Goal: Book appointment/travel/reservation

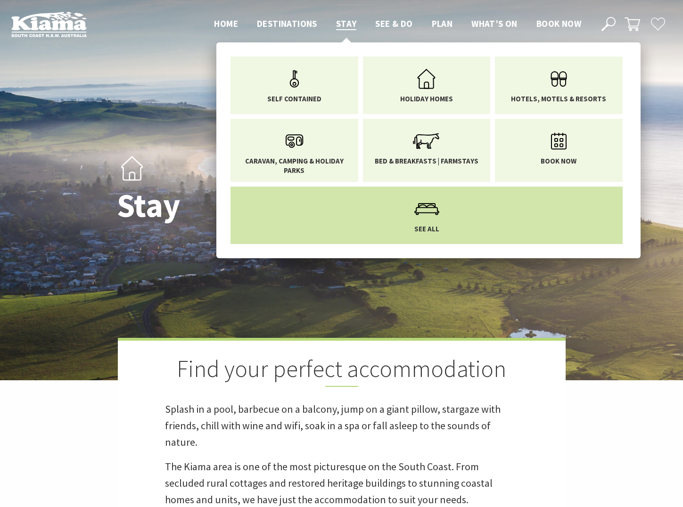
click at [434, 213] on icon "Main Menu" at bounding box center [426, 209] width 31 height 31
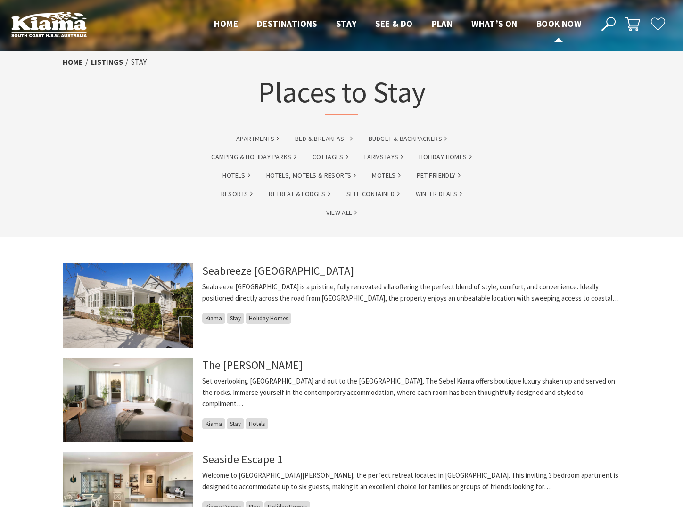
click at [544, 21] on span "Book now" at bounding box center [558, 23] width 45 height 11
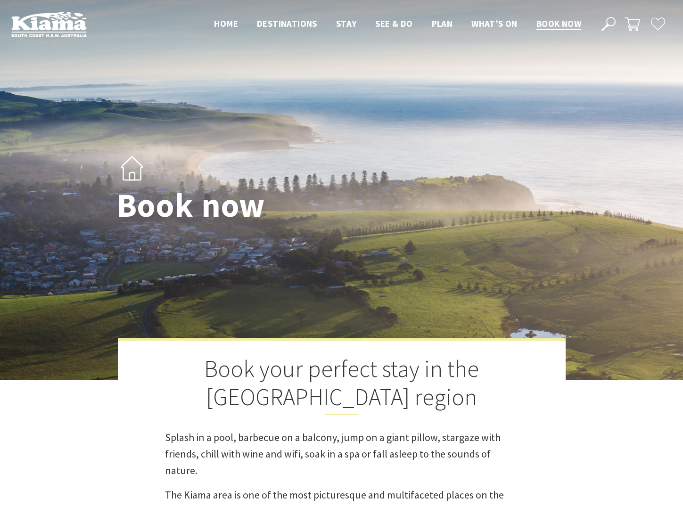
select select "3"
select select "2"
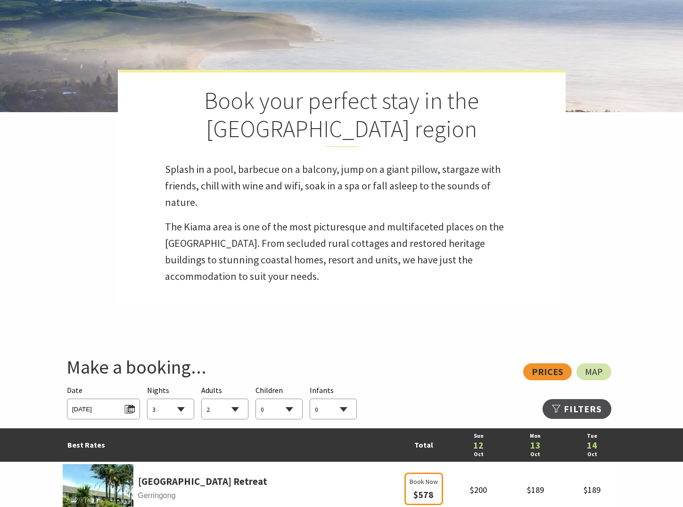
scroll to position [418, 0]
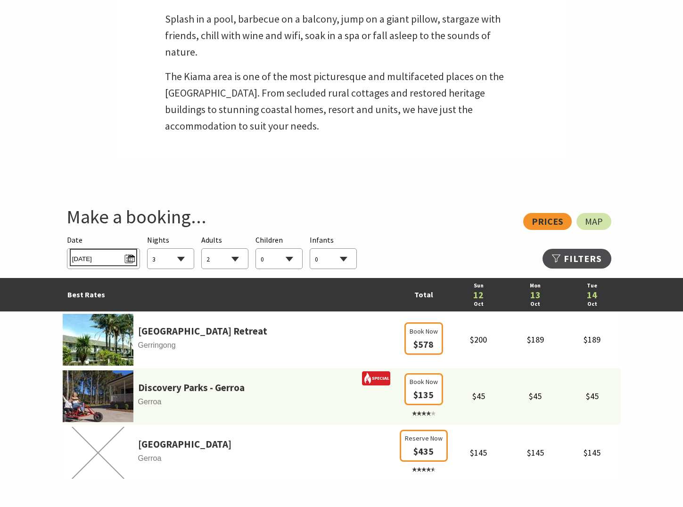
click at [130, 256] on span "Sun 12/10/2025" at bounding box center [103, 257] width 63 height 13
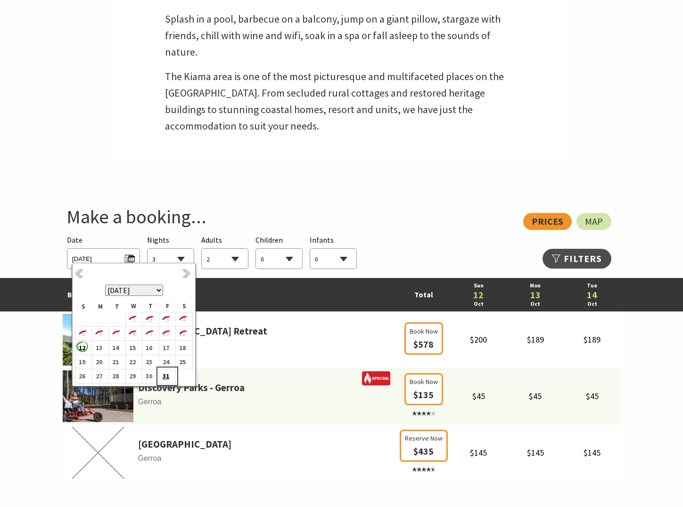
click at [164, 375] on b "31" at bounding box center [165, 376] width 12 height 12
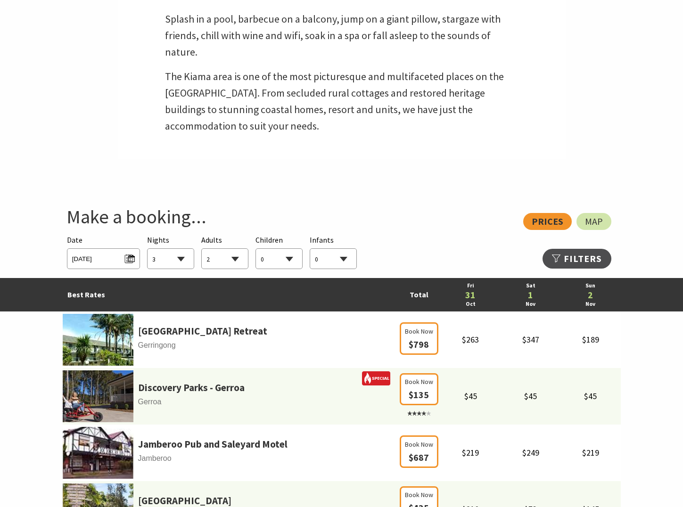
select select "2"
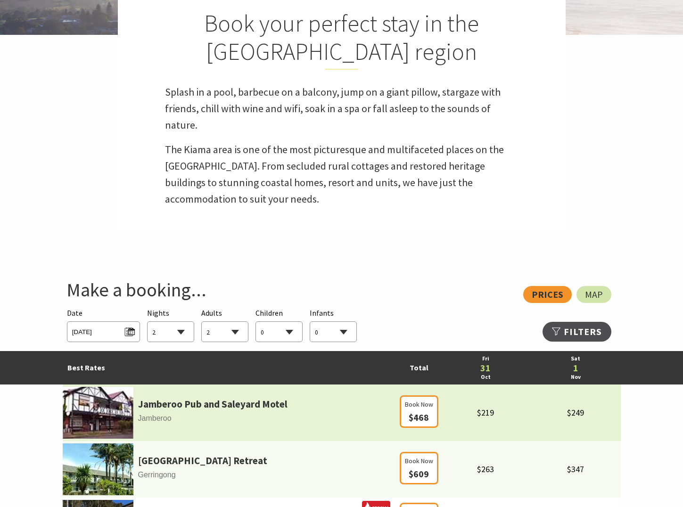
scroll to position [343, 0]
